Goal: Task Accomplishment & Management: Complete application form

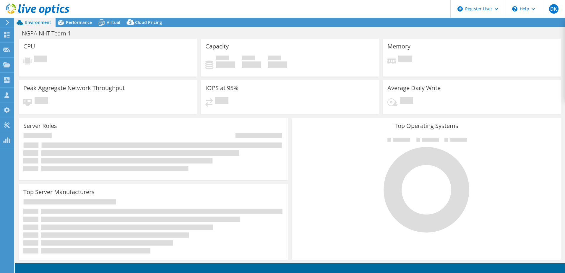
select select "EULondon"
select select "GBP"
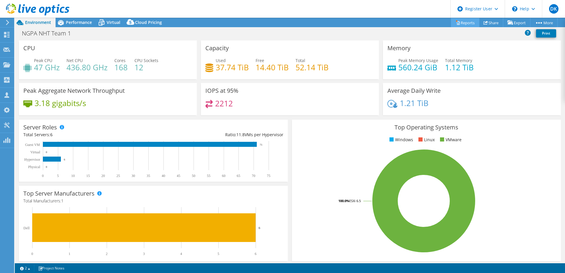
click at [467, 22] on link "Reports" at bounding box center [465, 22] width 28 height 9
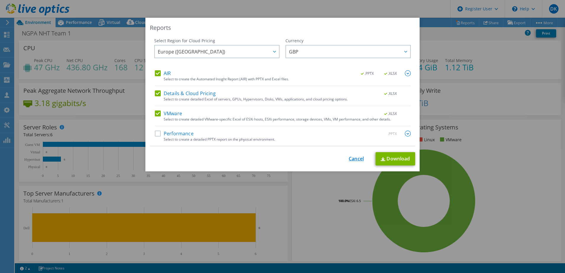
click at [349, 158] on link "Cancel" at bounding box center [356, 159] width 15 height 6
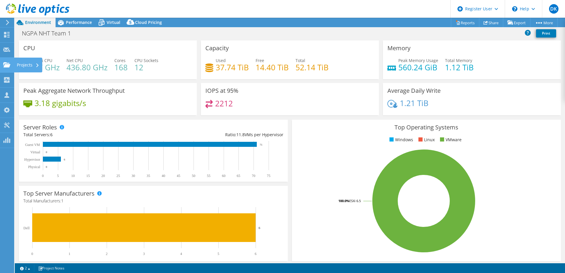
click at [8, 62] on icon at bounding box center [6, 65] width 7 height 6
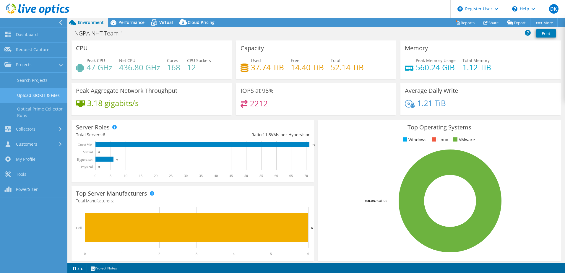
click at [46, 94] on link "Upload SIOKIT & Files" at bounding box center [33, 95] width 67 height 15
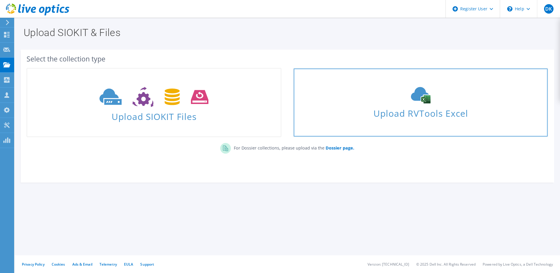
click at [459, 93] on icon at bounding box center [421, 95] width 89 height 17
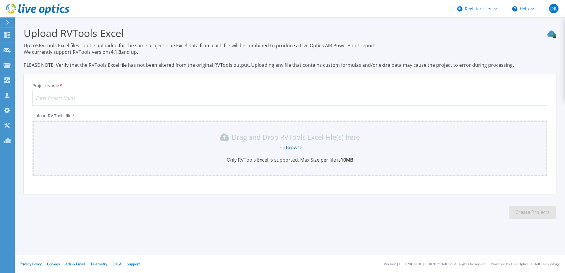
click at [145, 98] on input "Project Name *" at bounding box center [289, 98] width 515 height 15
type input "Asso"
click at [322, 144] on div "Or Browse" at bounding box center [290, 147] width 505 height 6
click at [290, 147] on link "Browse" at bounding box center [294, 147] width 17 height 6
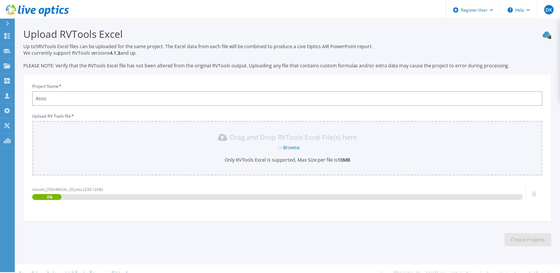
scroll to position [10, 0]
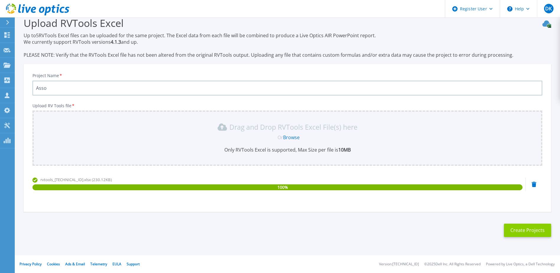
click at [534, 233] on button "Create Projects" at bounding box center [527, 230] width 47 height 13
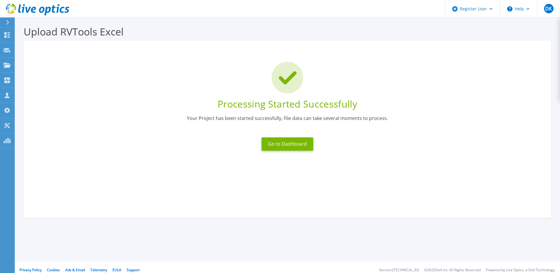
scroll to position [0, 0]
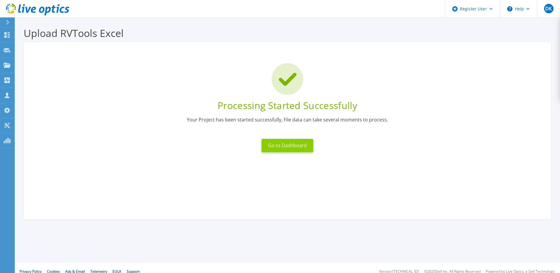
click at [292, 141] on button "Go to Dashboard" at bounding box center [288, 145] width 52 height 13
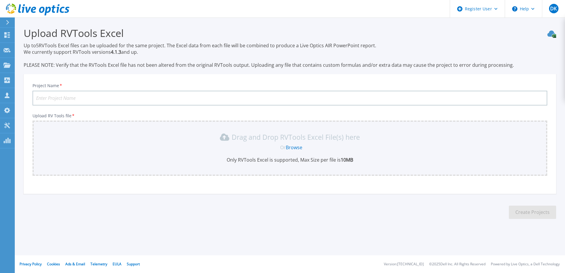
click at [231, 96] on input "Project Name *" at bounding box center [289, 98] width 515 height 15
type input "Test"
click at [297, 148] on link "Browse" at bounding box center [294, 147] width 17 height 6
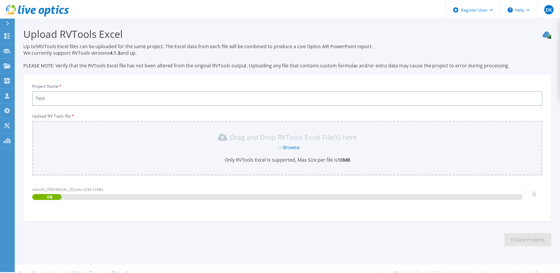
scroll to position [10, 0]
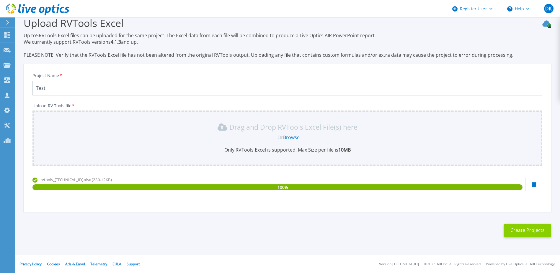
click at [521, 233] on button "Create Projects" at bounding box center [527, 230] width 47 height 13
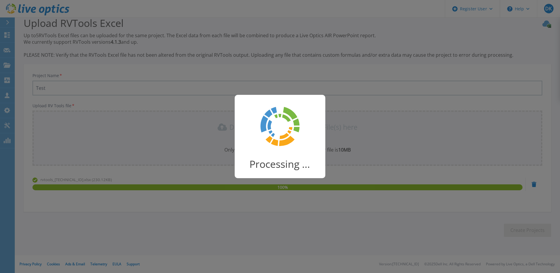
scroll to position [8, 0]
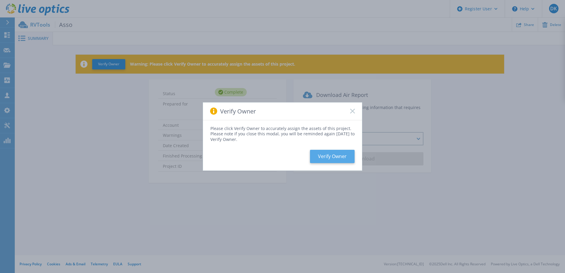
click at [326, 152] on button "Verify Owner" at bounding box center [332, 156] width 45 height 13
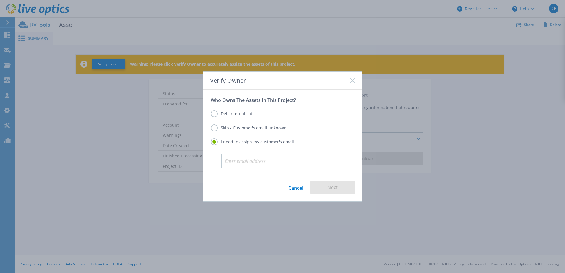
click at [242, 128] on label "Skip - Customer's email unknown" at bounding box center [249, 127] width 76 height 7
click at [0, 0] on input "Skip - Customer's email unknown" at bounding box center [0, 0] width 0 height 0
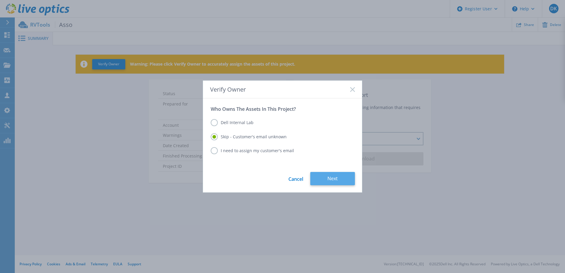
click at [338, 178] on button "Next" at bounding box center [332, 178] width 45 height 13
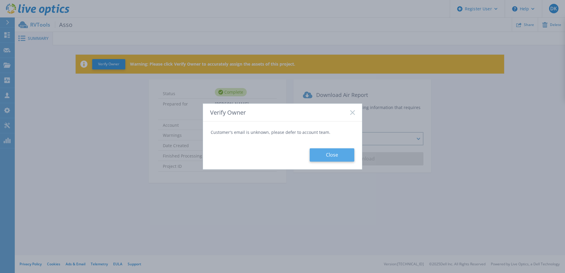
click at [325, 152] on button "Close" at bounding box center [332, 154] width 45 height 13
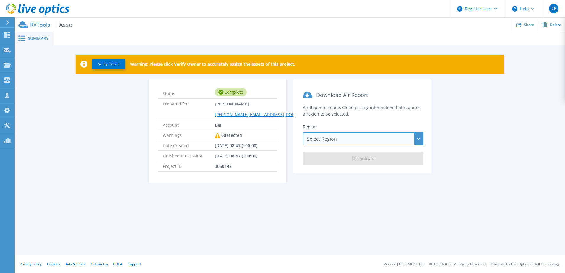
click at [329, 142] on div "Select Region [GEOGRAPHIC_DATA] ([GEOGRAPHIC_DATA]) [GEOGRAPHIC_DATA] ([GEOGRAP…" at bounding box center [363, 138] width 121 height 13
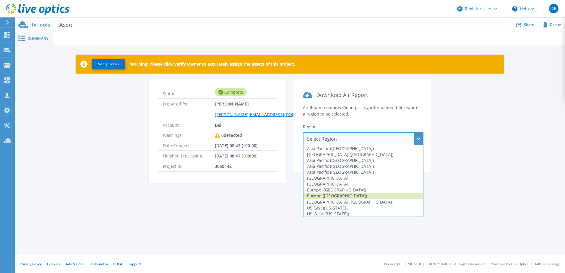
click at [326, 194] on div "Europe ([GEOGRAPHIC_DATA])" at bounding box center [362, 196] width 119 height 6
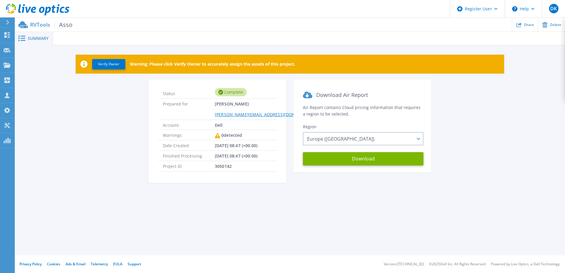
click at [22, 38] on icon at bounding box center [21, 38] width 7 height 6
click at [23, 38] on icon at bounding box center [21, 38] width 7 height 6
click at [121, 64] on button "Verify Owner" at bounding box center [108, 64] width 33 height 10
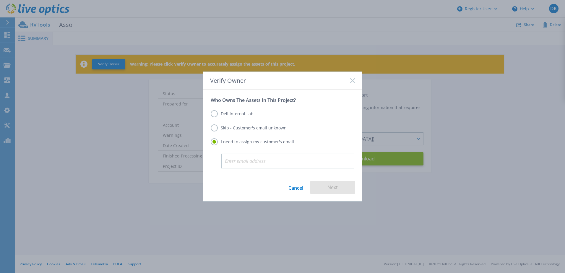
click at [235, 111] on label "Dell Internal Lab" at bounding box center [232, 113] width 43 height 7
click at [0, 0] on input "Dell Internal Lab" at bounding box center [0, 0] width 0 height 0
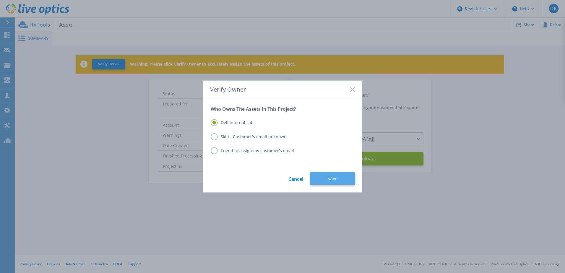
click at [341, 174] on button "Save" at bounding box center [332, 178] width 45 height 13
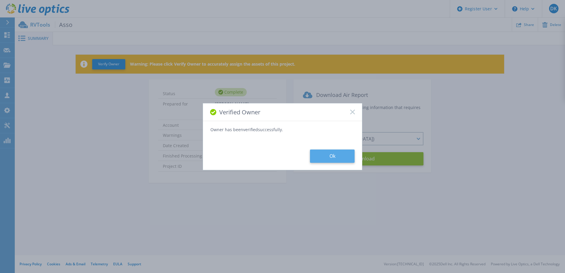
click at [329, 159] on button "Ok" at bounding box center [332, 155] width 45 height 13
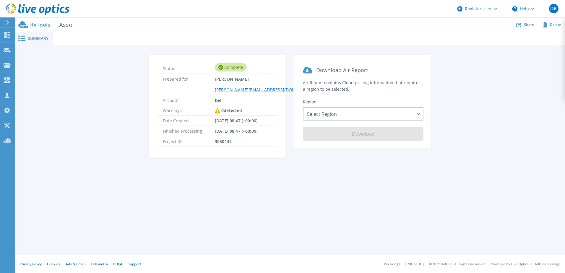
click at [69, 24] on span "Asso" at bounding box center [63, 24] width 17 height 7
click at [45, 26] on p "RVTools Asso" at bounding box center [51, 24] width 42 height 7
click at [22, 40] on icon at bounding box center [21, 38] width 7 height 6
click at [376, 117] on div "Select Region Asia Pacific (Hong Kong) Asia Pacific (Mumbai) Asia Pacific (Seou…" at bounding box center [363, 113] width 121 height 13
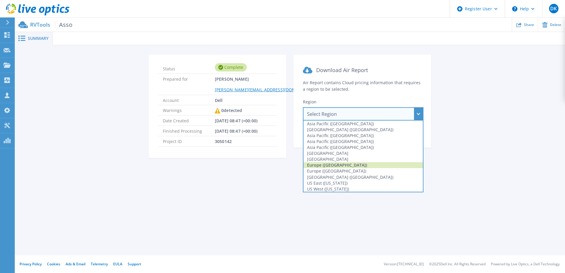
click at [355, 163] on div "Europe ([GEOGRAPHIC_DATA])" at bounding box center [362, 165] width 119 height 6
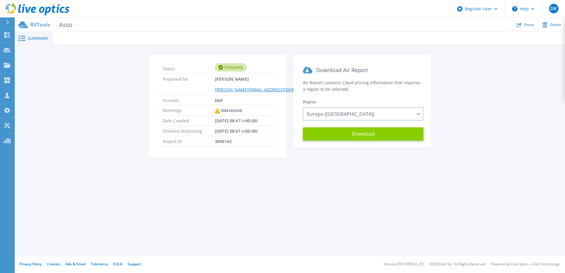
click at [372, 139] on button "Download" at bounding box center [363, 133] width 121 height 13
click at [225, 138] on span "3050142" at bounding box center [223, 141] width 17 height 10
click at [225, 139] on span "3050142" at bounding box center [223, 141] width 17 height 10
click at [224, 142] on span "3050142" at bounding box center [223, 141] width 17 height 10
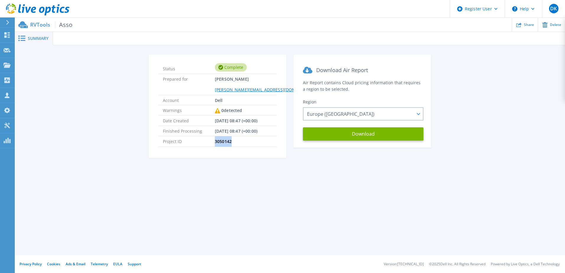
click at [224, 142] on span "3050142" at bounding box center [223, 141] width 17 height 10
copy span "3050142"
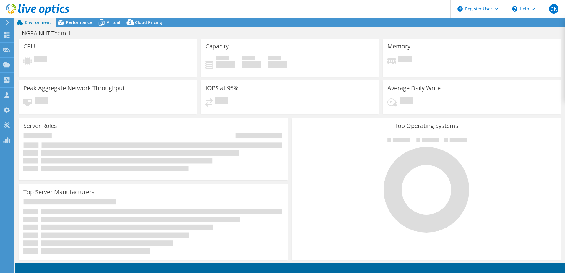
select select "EULondon"
select select "GBP"
